Goal: Communication & Community: Answer question/provide support

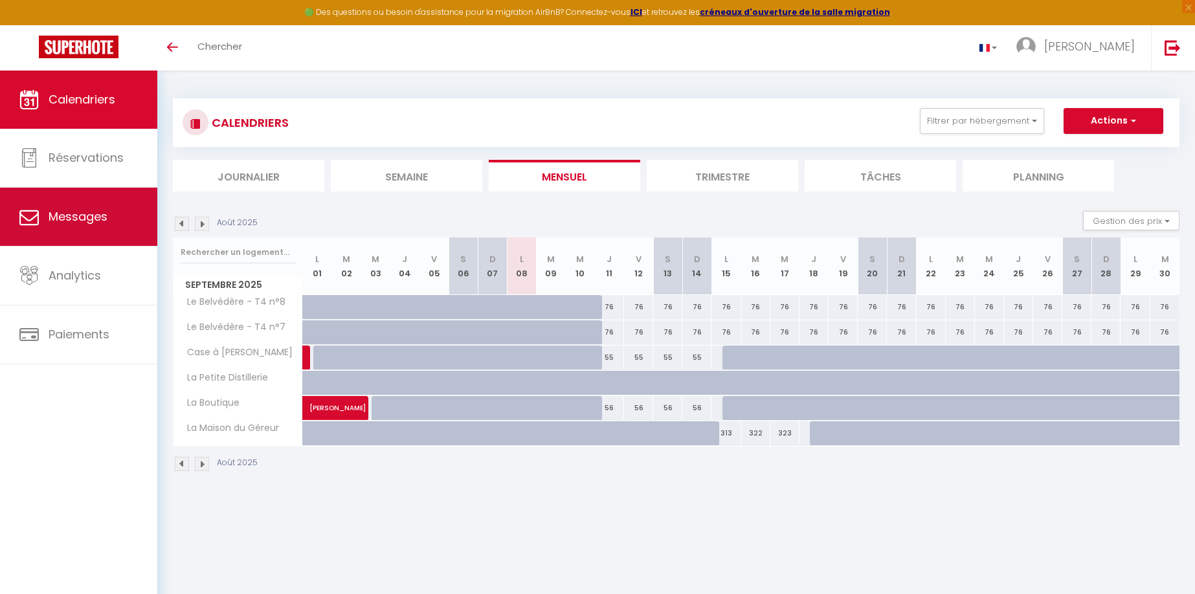
click at [100, 215] on span "Messages" at bounding box center [78, 216] width 59 height 16
select select "message"
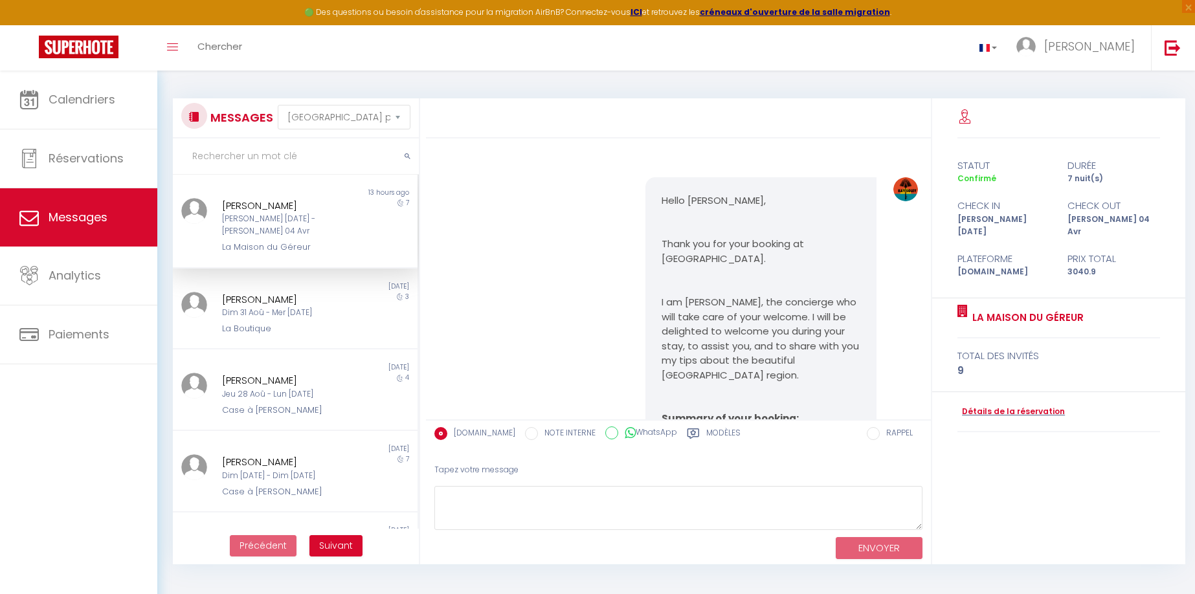
scroll to position [482, 0]
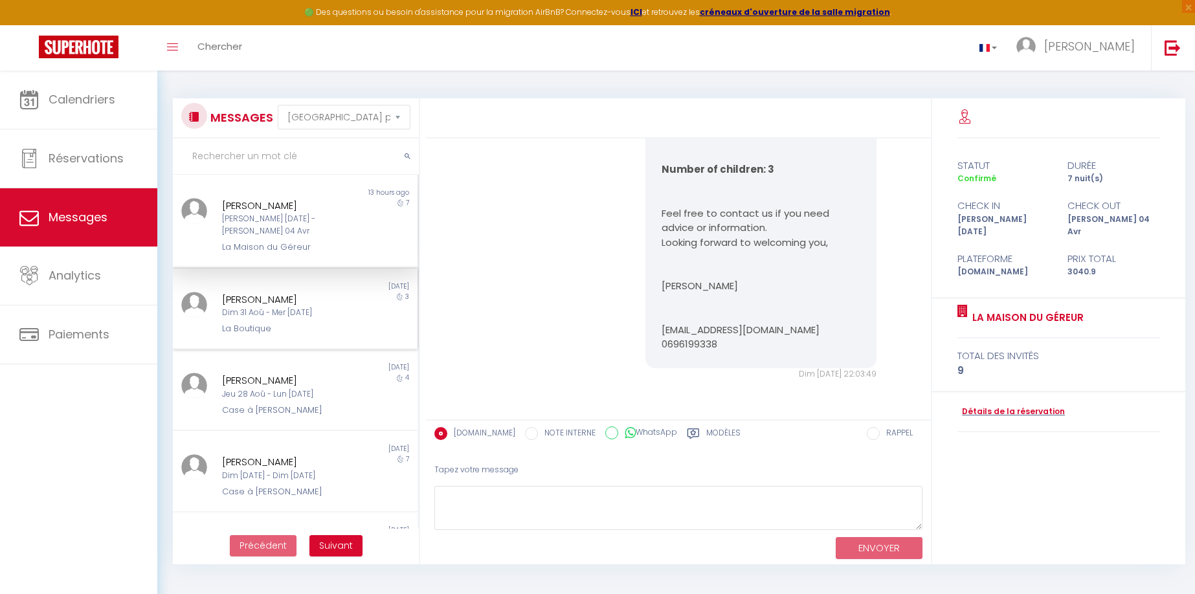
click at [334, 307] on div "Dim 31 Aoû - Mer [DATE]" at bounding box center [285, 313] width 126 height 12
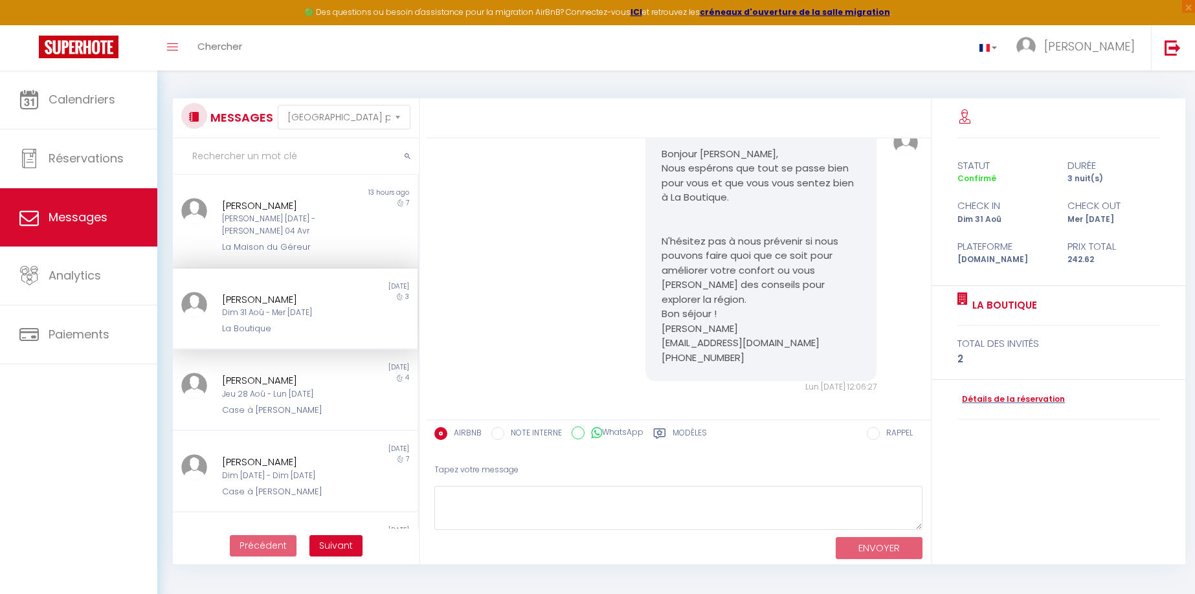
scroll to position [2611, 0]
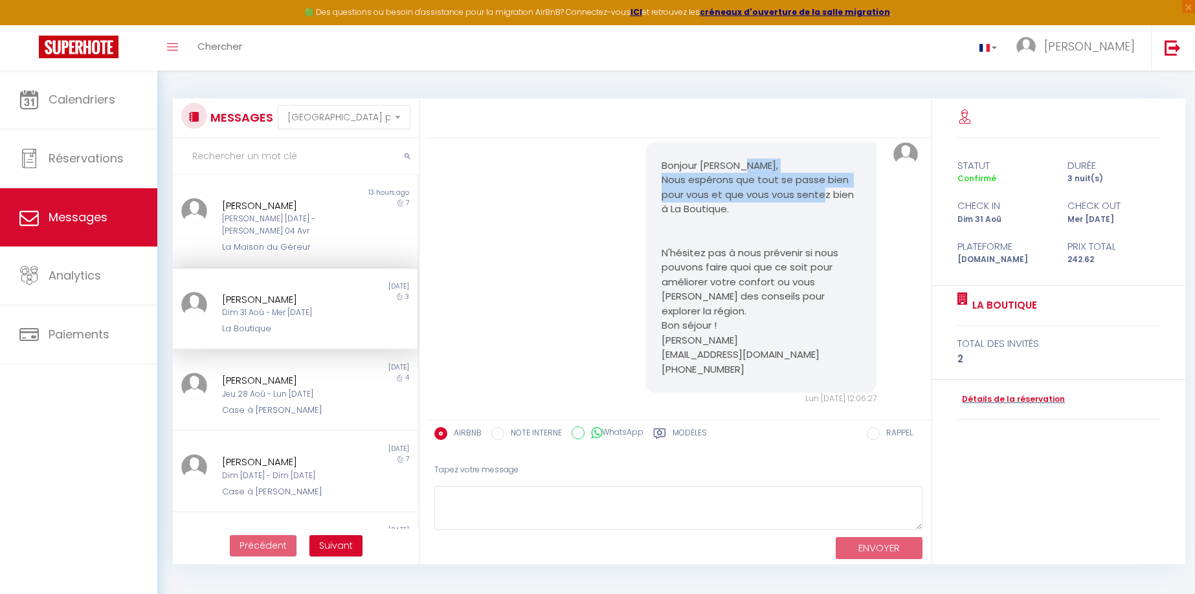
drag, startPoint x: 659, startPoint y: 194, endPoint x: 659, endPoint y: 226, distance: 32.4
click at [661, 226] on pre "Bonjour [PERSON_NAME], Nous espérons que tout se passe bien pour vous et que vo…" at bounding box center [760, 268] width 199 height 219
click at [711, 254] on pre "Bonjour [PERSON_NAME], Nous espérons que tout se passe bien pour vous et que vo…" at bounding box center [760, 268] width 199 height 219
drag, startPoint x: 662, startPoint y: 224, endPoint x: 658, endPoint y: 190, distance: 33.9
click at [661, 190] on pre "Bonjour [PERSON_NAME], Nous espérons que tout se passe bien pour vous et que vo…" at bounding box center [760, 268] width 199 height 219
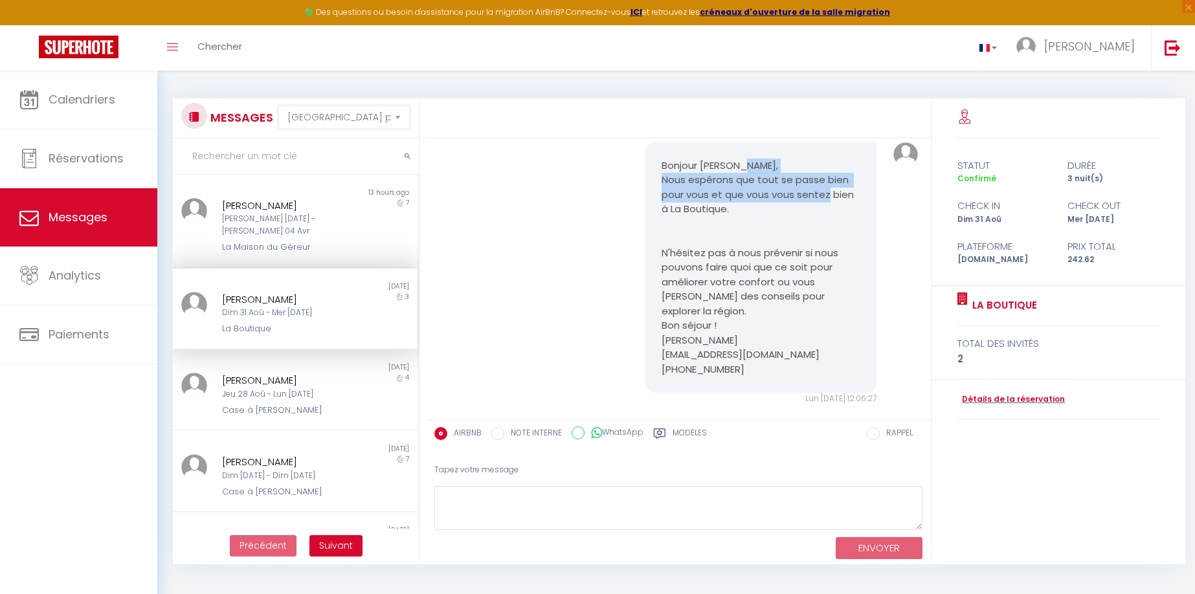
copy pre "Nous espérons que tout se passe bien pour vous et que vous vous sentez bien à"
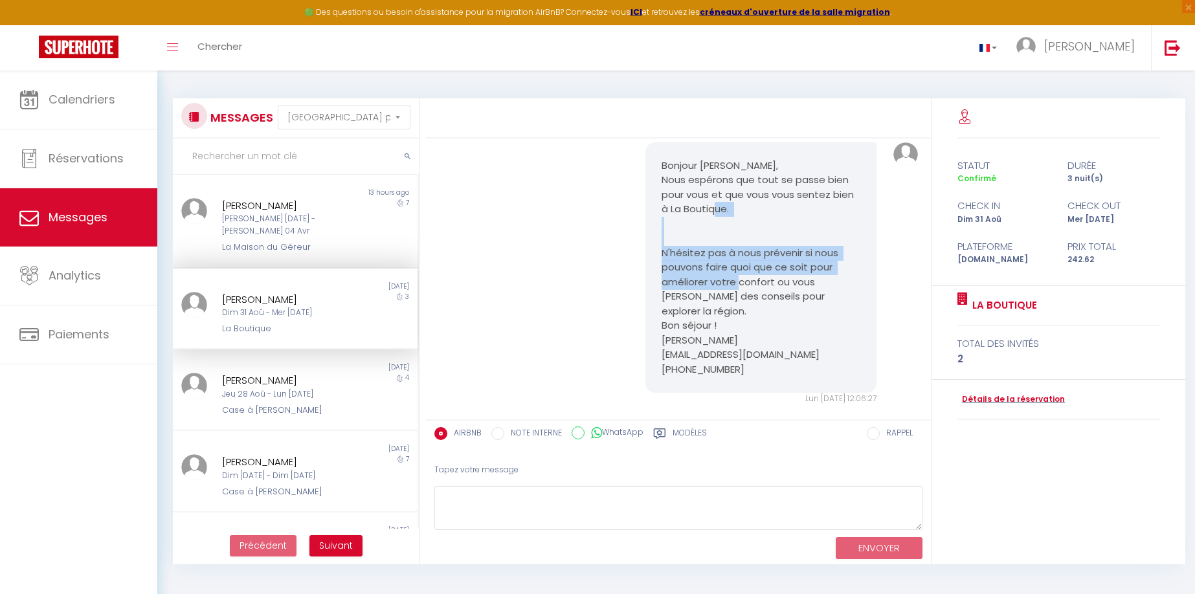
drag, startPoint x: 769, startPoint y: 294, endPoint x: 657, endPoint y: 262, distance: 116.4
click at [661, 262] on pre "Bonjour [PERSON_NAME], Nous espérons que tout se passe bien pour vous et que vo…" at bounding box center [760, 268] width 199 height 219
copy pre "N'hésitez pas à nous prévenir si nous pouvons faire quoi que ce soit pour améli…"
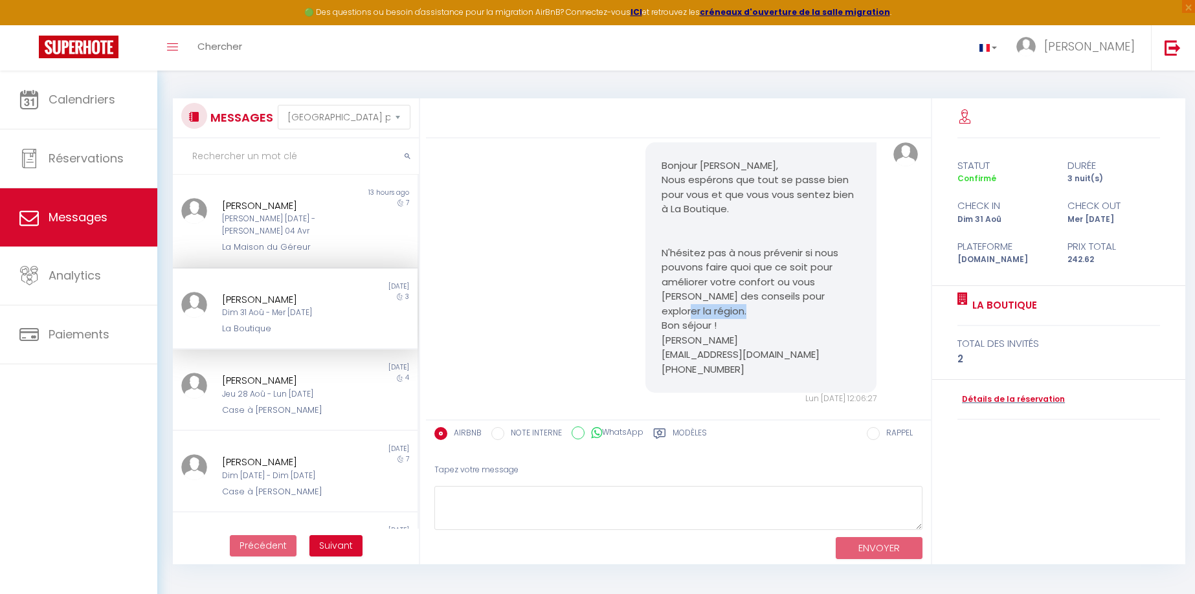
drag, startPoint x: 720, startPoint y: 325, endPoint x: 633, endPoint y: 323, distance: 86.7
click at [637, 323] on div "Bonjour [PERSON_NAME], Nous espérons que tout se passe bien pour vous et que vo…" at bounding box center [761, 273] width 248 height 263
copy pre "Bon séjour !"
